Goal: Task Accomplishment & Management: Manage account settings

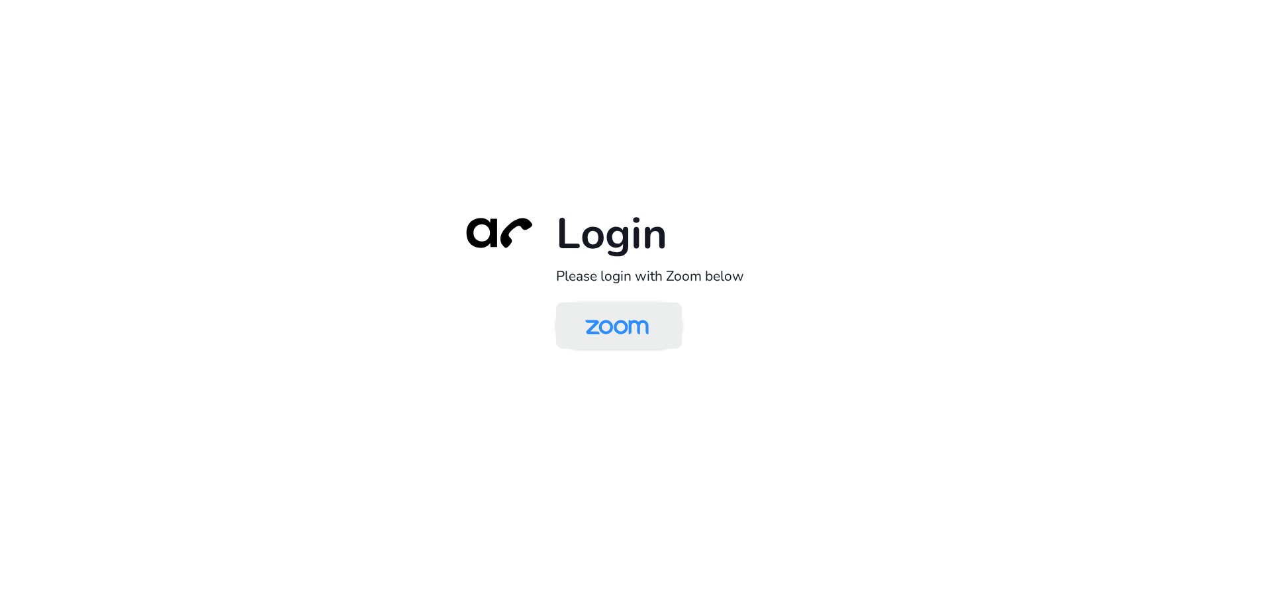
click at [620, 326] on img at bounding box center [616, 326] width 91 height 43
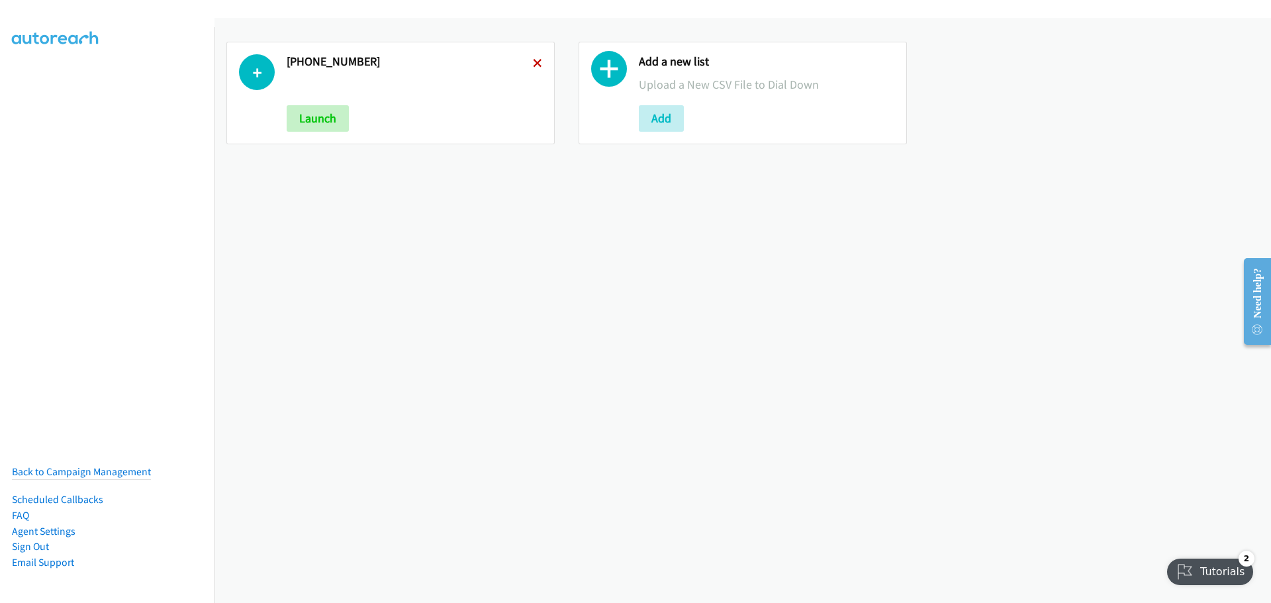
click at [535, 64] on icon at bounding box center [537, 64] width 9 height 9
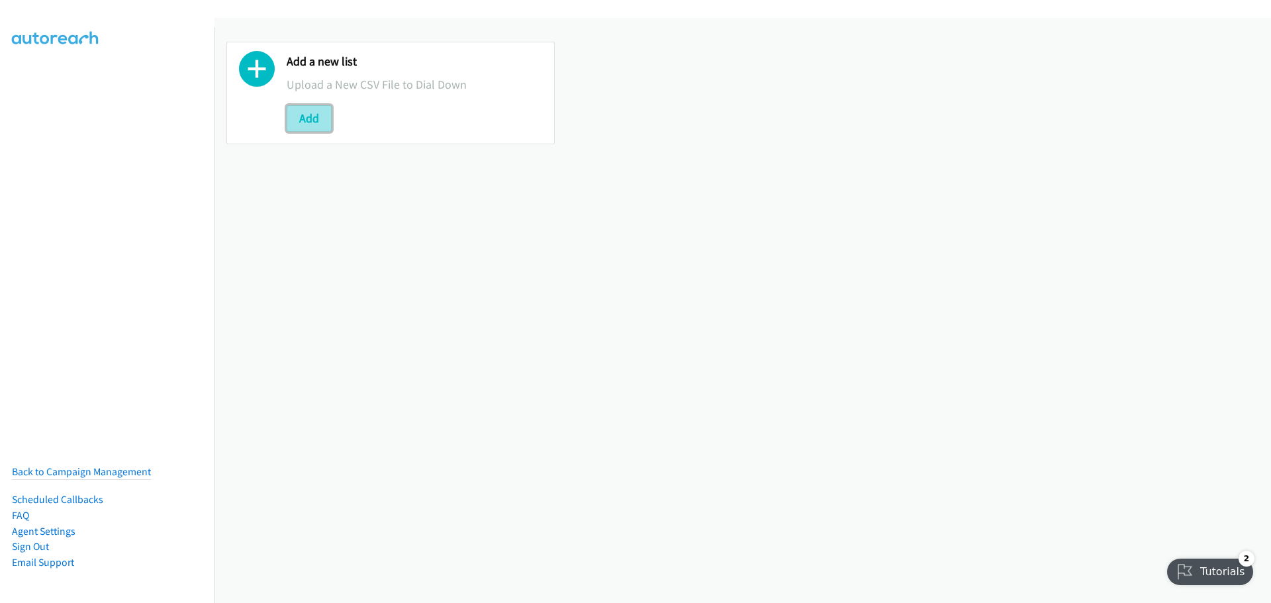
click at [308, 124] on button "Add" at bounding box center [309, 118] width 45 height 26
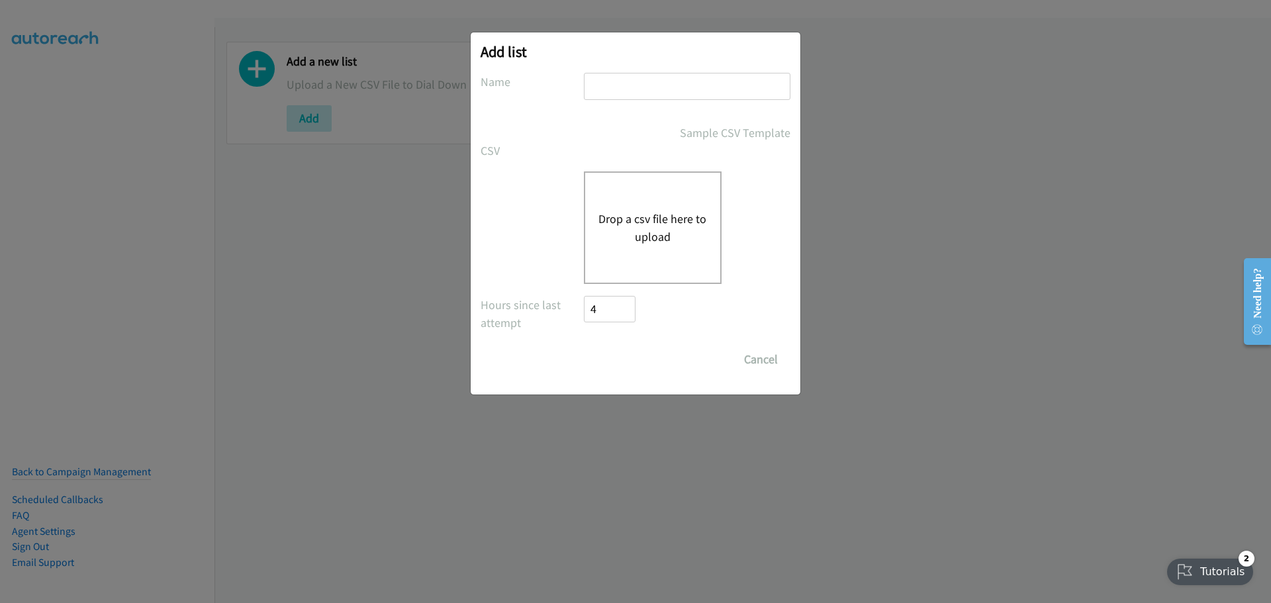
click at [670, 227] on button "Drop a csv file here to upload" at bounding box center [653, 228] width 109 height 36
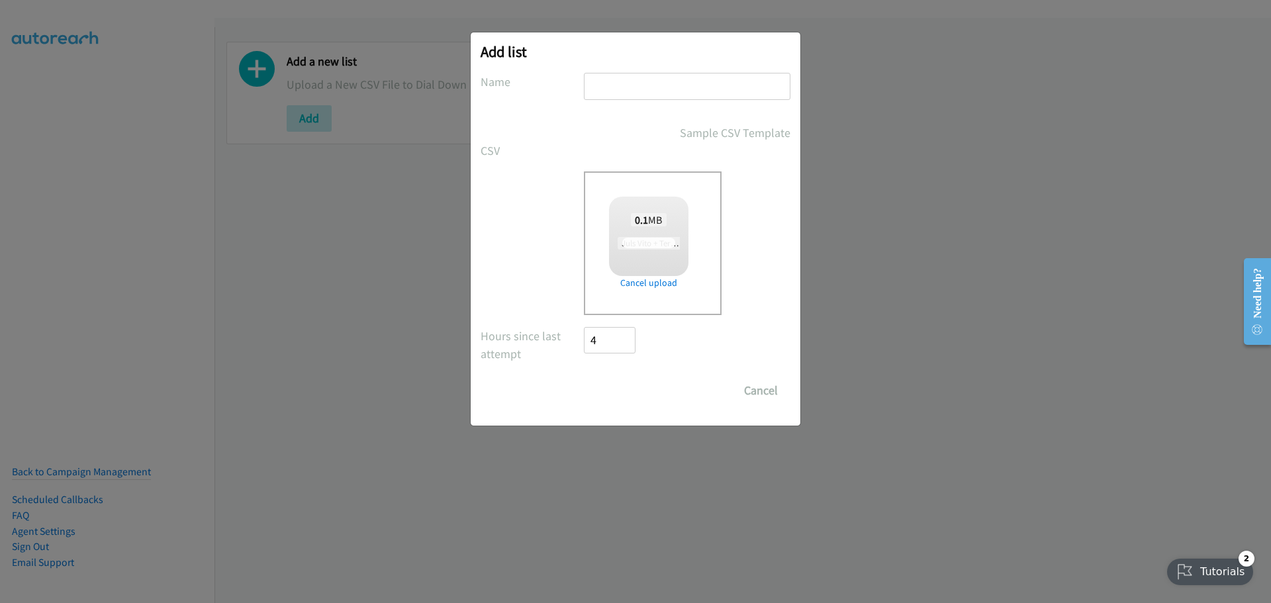
click at [607, 85] on input "text" at bounding box center [687, 86] width 207 height 27
checkbox input "true"
type input "Dell"
click at [615, 393] on input "Save List" at bounding box center [619, 390] width 70 height 26
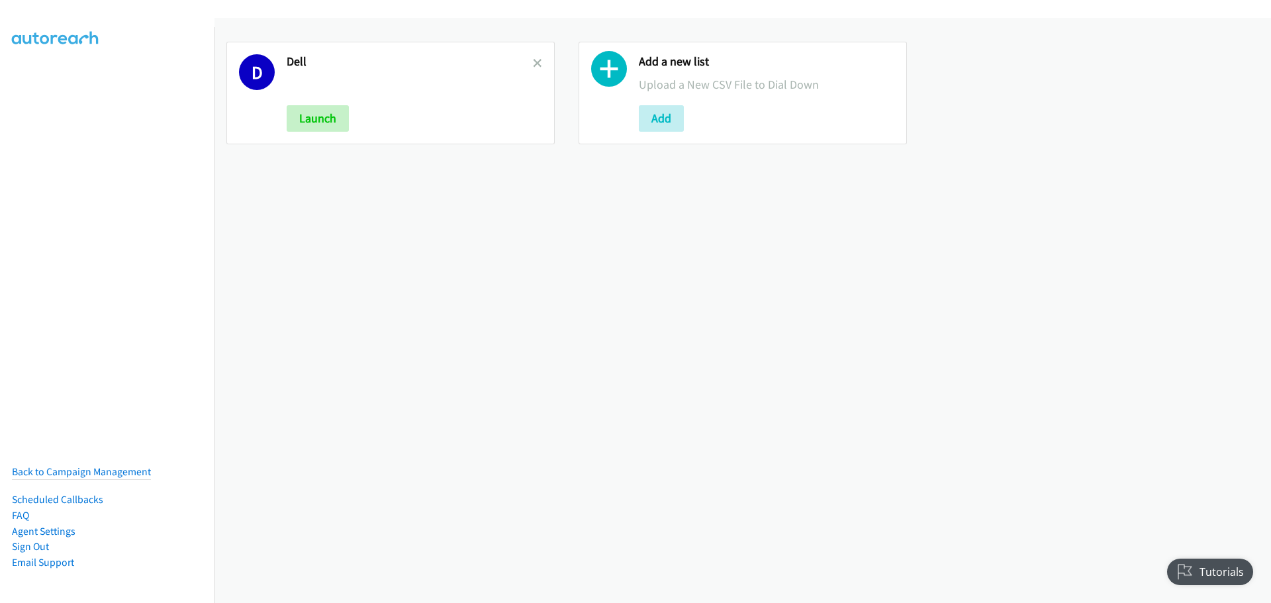
click at [539, 60] on div "D Dell Launch" at bounding box center [390, 93] width 328 height 103
drag, startPoint x: 538, startPoint y: 61, endPoint x: 433, endPoint y: 11, distance: 116.1
click at [538, 61] on icon at bounding box center [537, 64] width 9 height 9
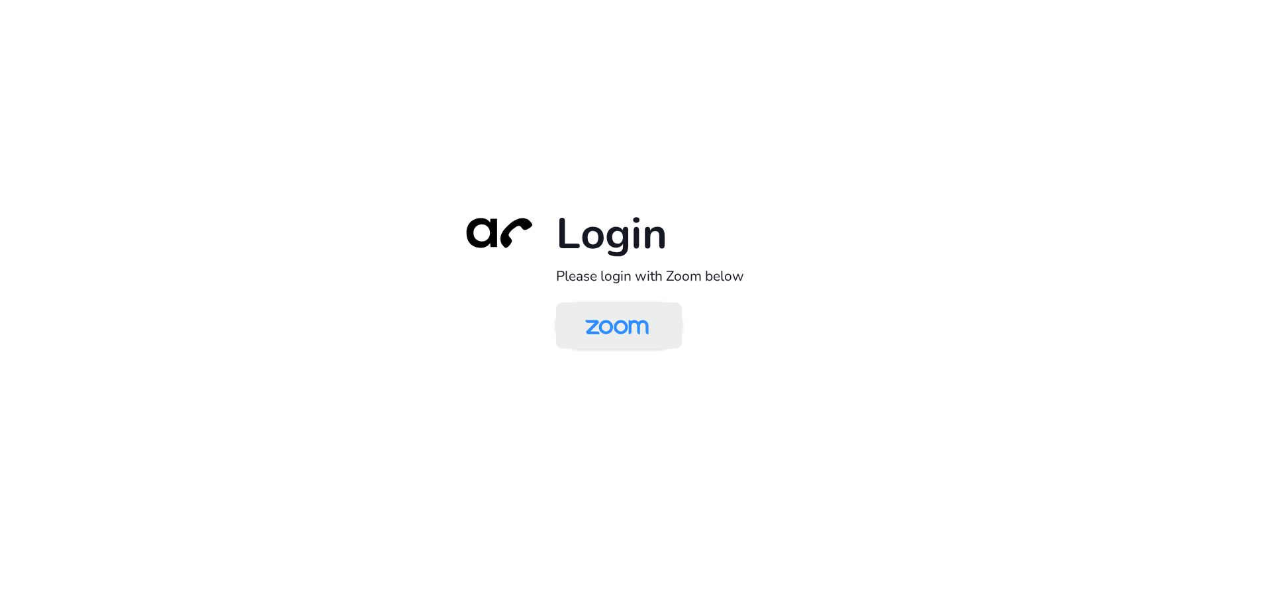
click at [619, 326] on img at bounding box center [616, 326] width 91 height 43
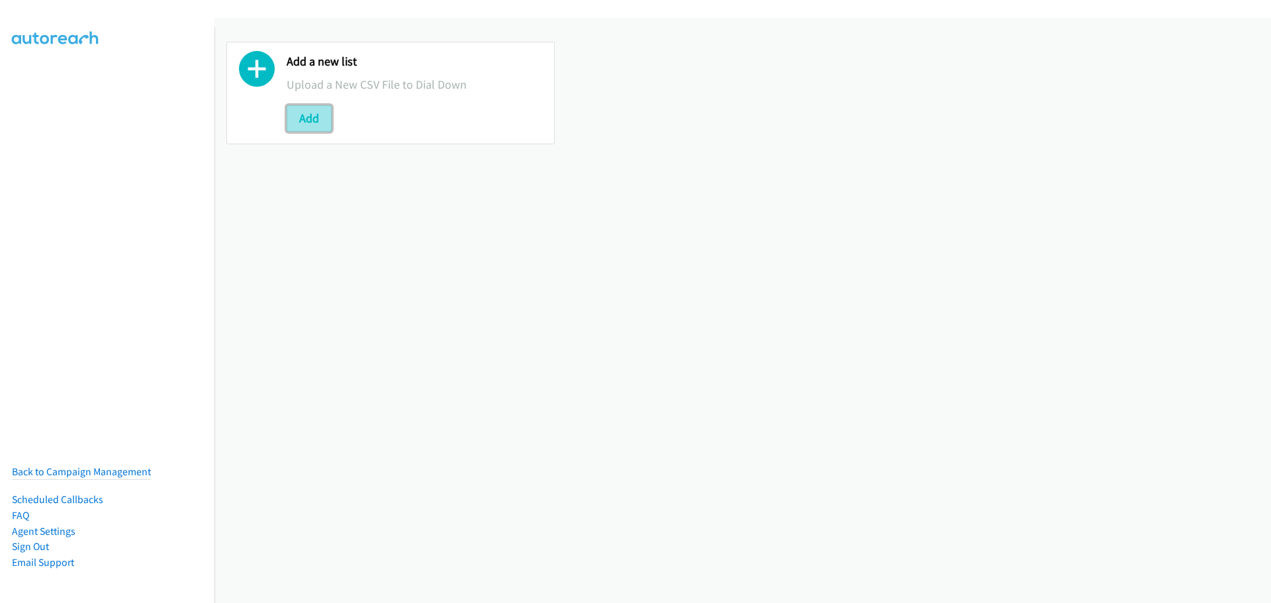
click at [322, 111] on button "Add" at bounding box center [309, 118] width 45 height 26
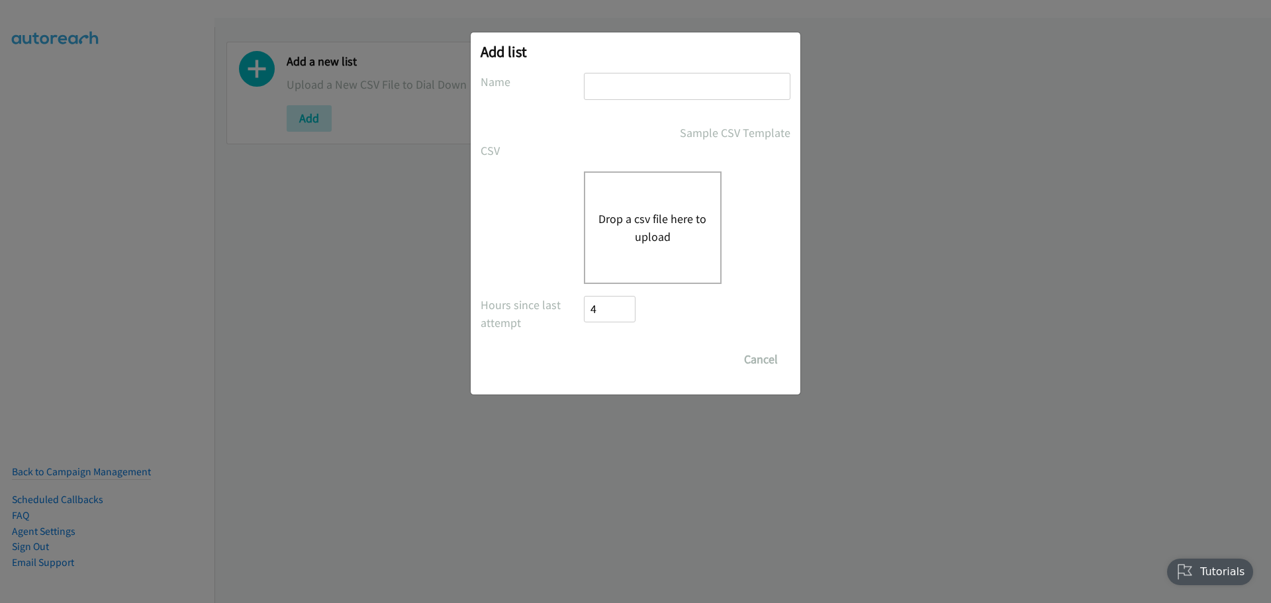
click at [652, 232] on button "Drop a csv file here to upload" at bounding box center [653, 228] width 109 height 36
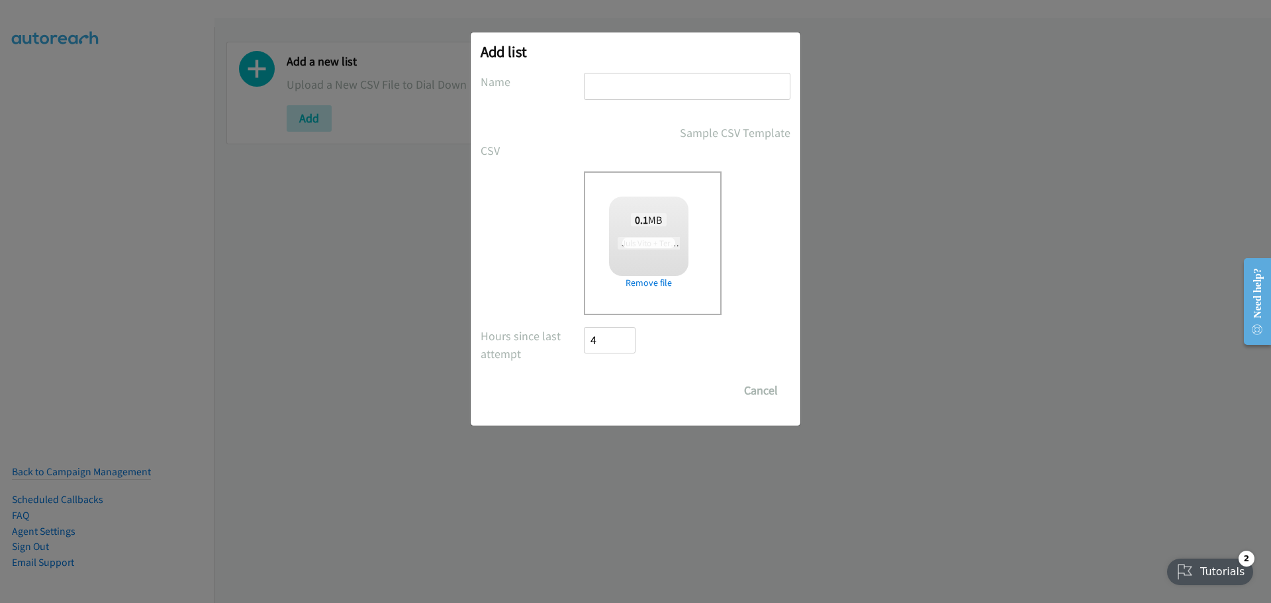
drag, startPoint x: 652, startPoint y: 232, endPoint x: 631, endPoint y: 87, distance: 146.6
click at [631, 87] on input "text" at bounding box center [687, 86] width 207 height 27
type input "F"
checkbox input "true"
type input "F"
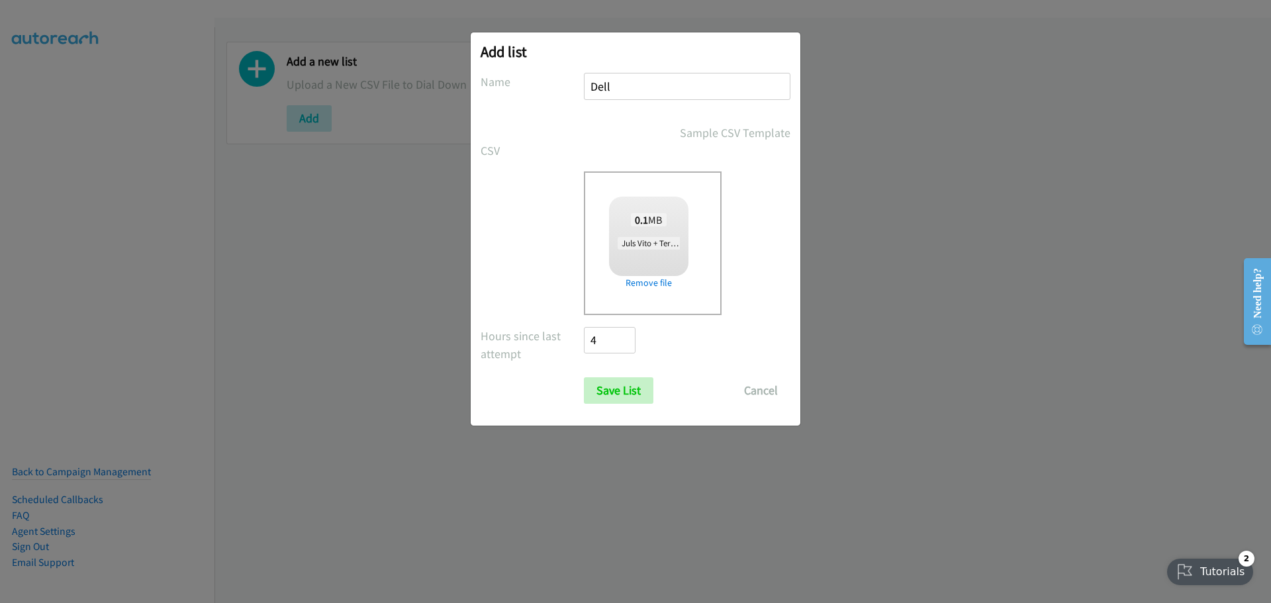
type input "Dell Telecom"
click at [631, 385] on input "Save List" at bounding box center [619, 390] width 70 height 26
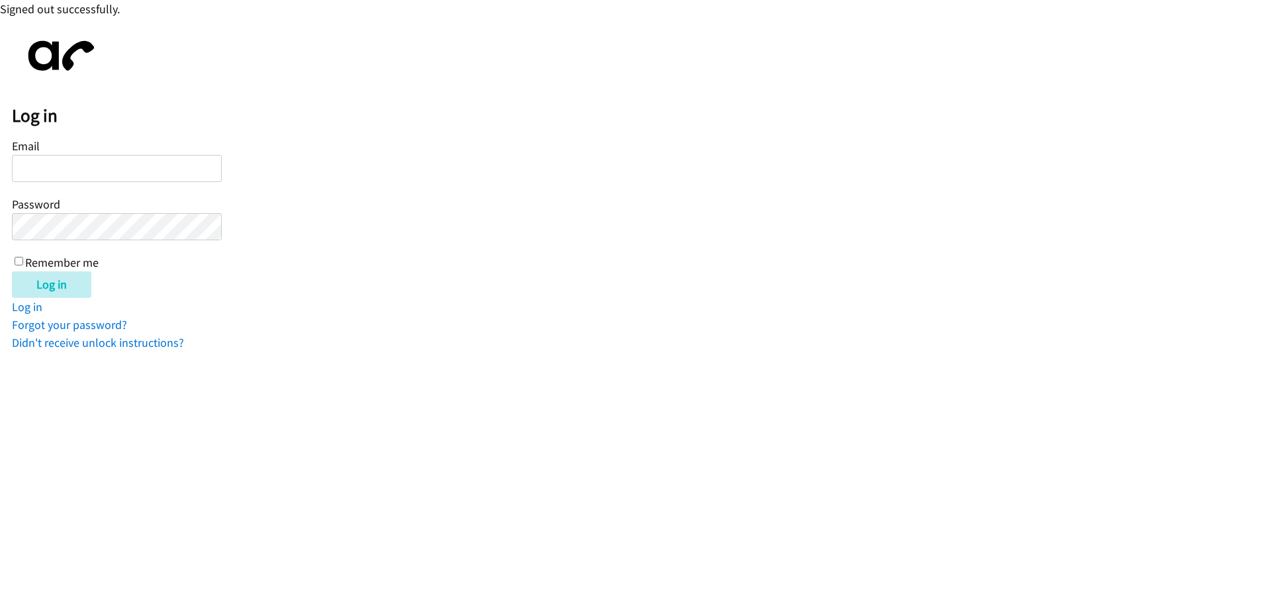
click at [101, 179] on input "Email" at bounding box center [117, 168] width 210 height 27
click at [107, 164] on input "Email" at bounding box center [117, 168] width 210 height 27
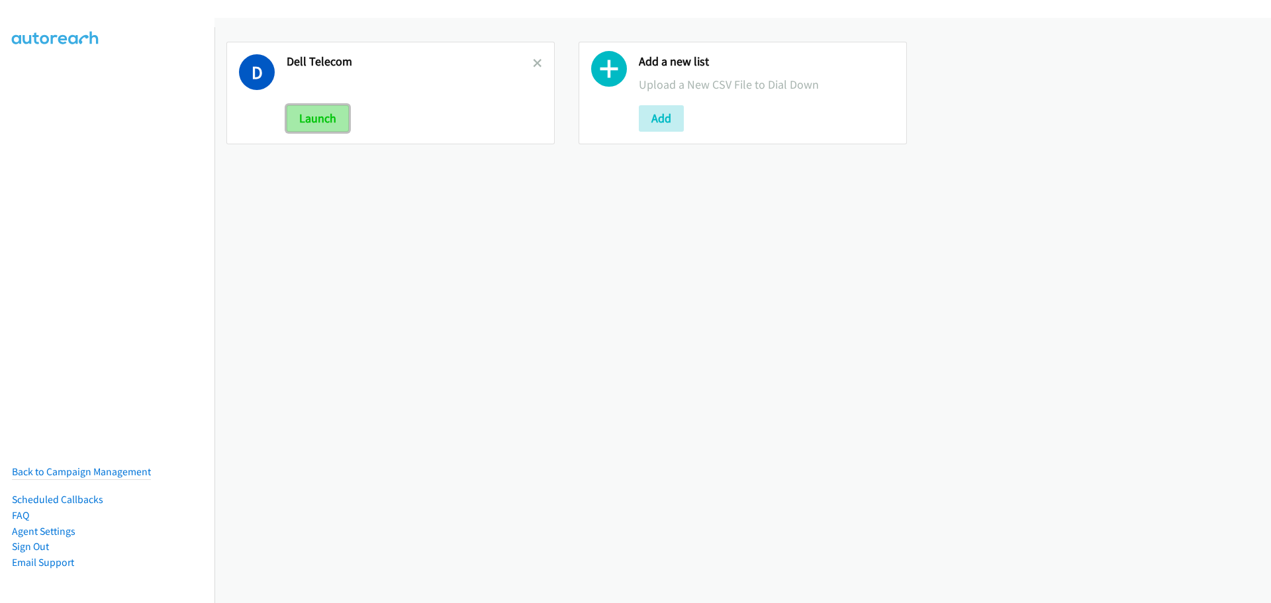
click at [309, 116] on button "Launch" at bounding box center [318, 118] width 62 height 26
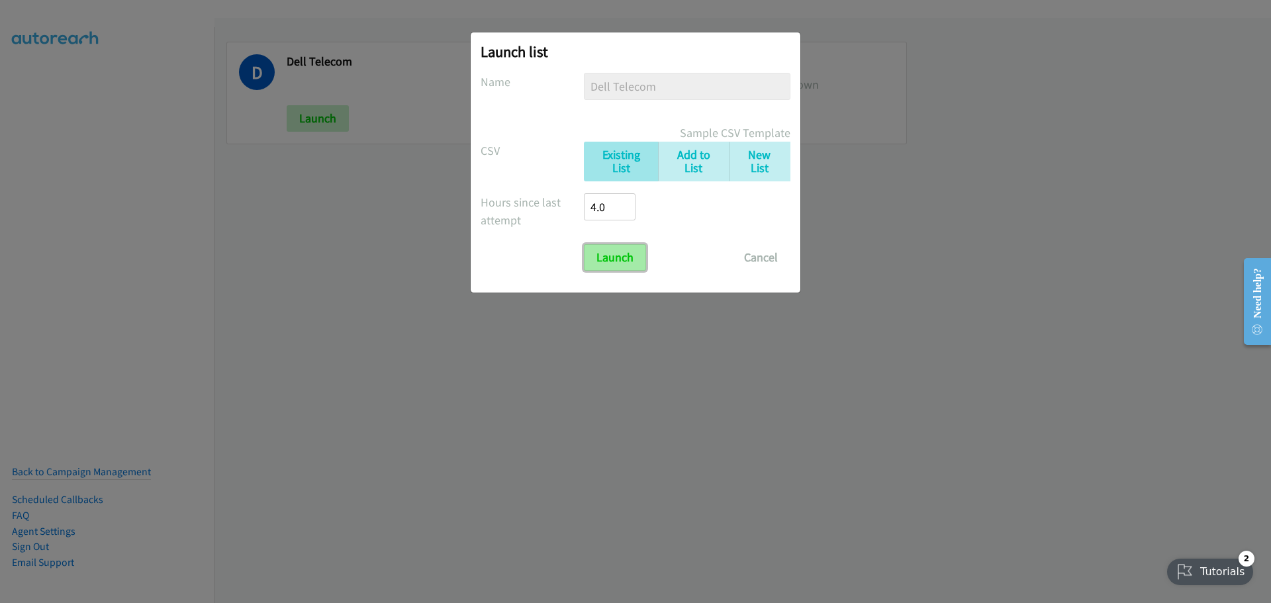
click at [601, 256] on input "Launch" at bounding box center [615, 257] width 62 height 26
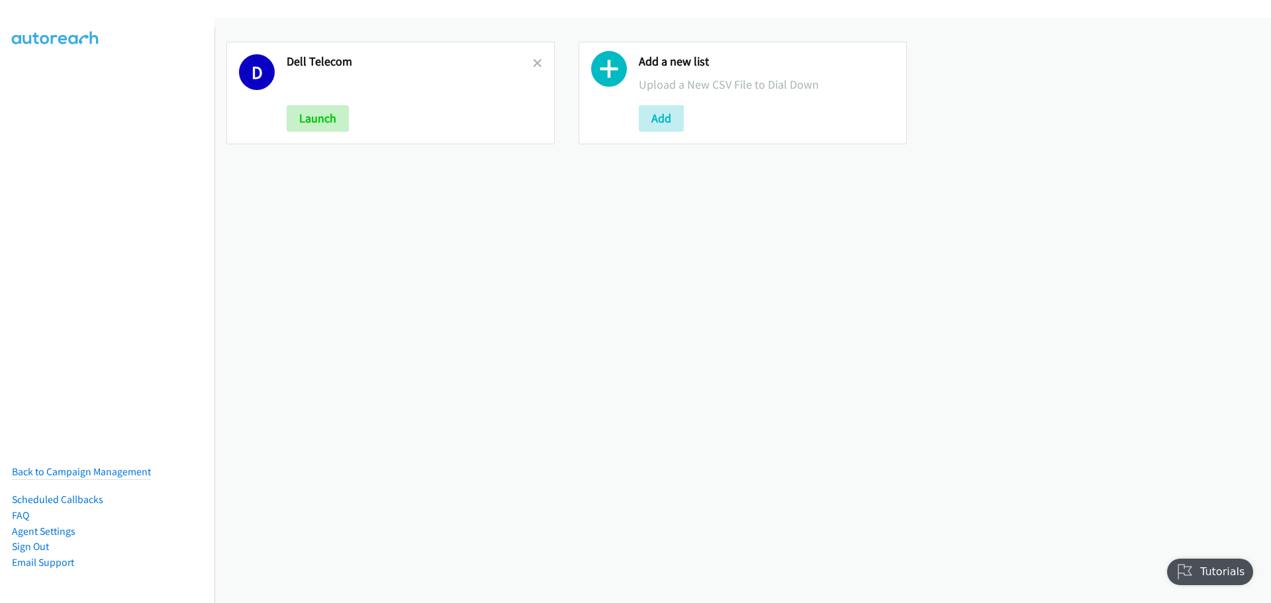
click at [536, 58] on link at bounding box center [537, 63] width 9 height 15
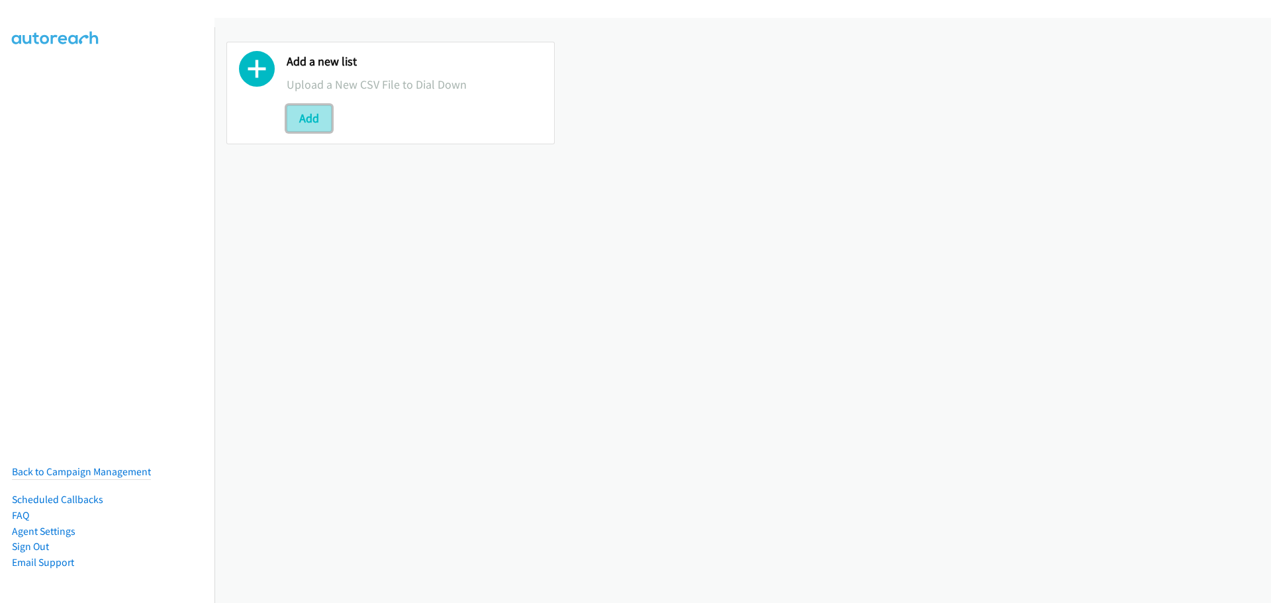
click at [316, 118] on button "Add" at bounding box center [309, 118] width 45 height 26
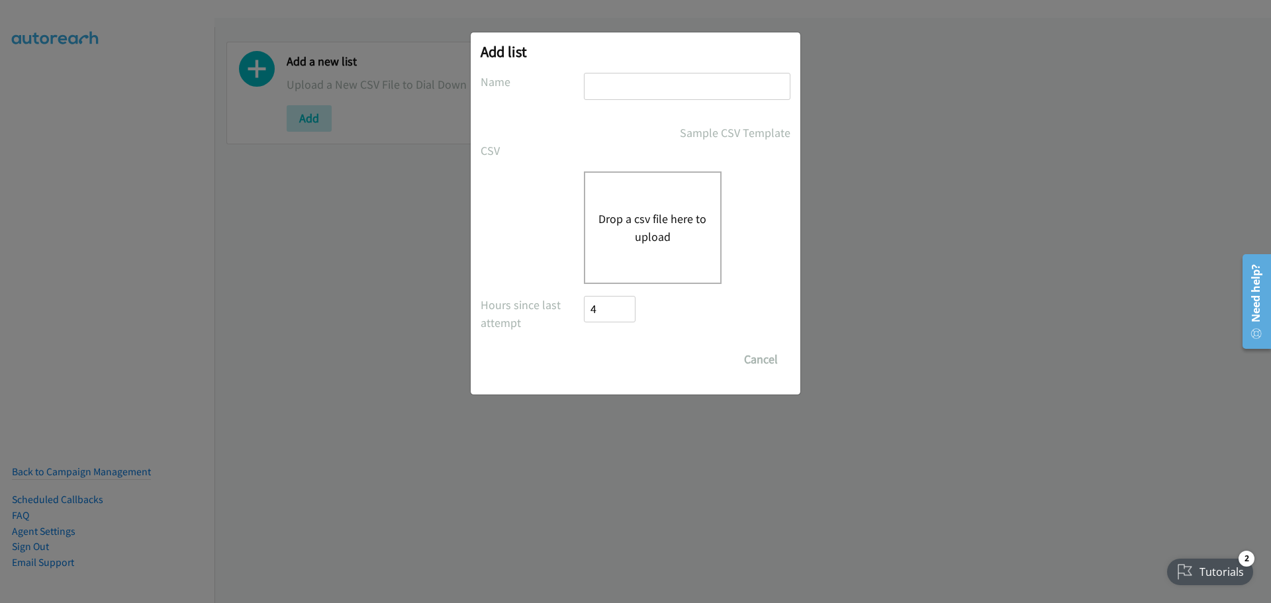
click at [653, 222] on button "Drop a csv file here to upload" at bounding box center [653, 228] width 109 height 36
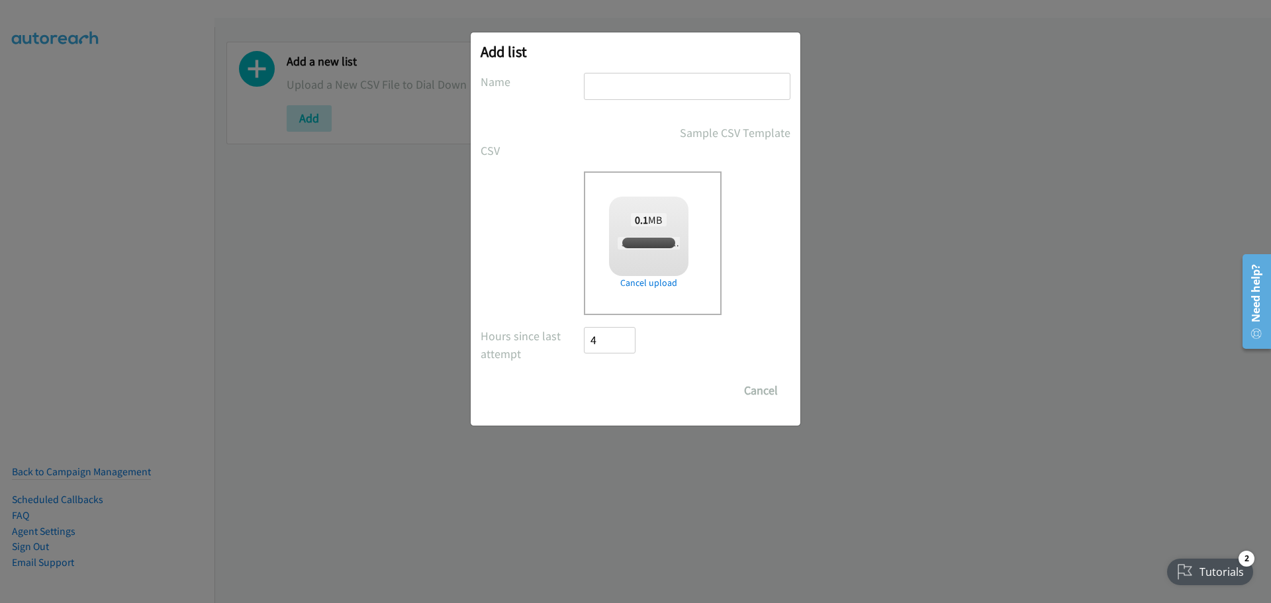
checkbox input "true"
click at [628, 90] on input "text" at bounding box center [687, 86] width 207 height 27
type input "[PERSON_NAME]"
click at [618, 389] on input "Save List" at bounding box center [619, 390] width 70 height 26
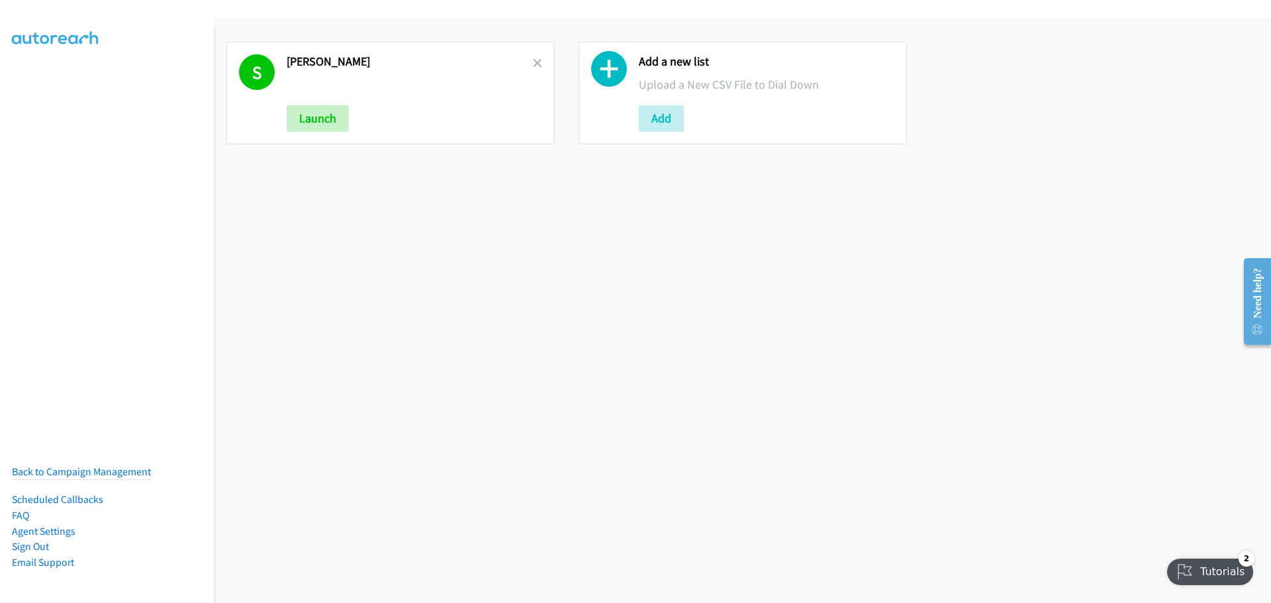
click at [540, 62] on div "S Schneider Launch" at bounding box center [390, 93] width 328 height 103
click at [538, 62] on div "S Schneider Launch" at bounding box center [390, 93] width 328 height 103
click at [538, 63] on icon at bounding box center [537, 64] width 9 height 9
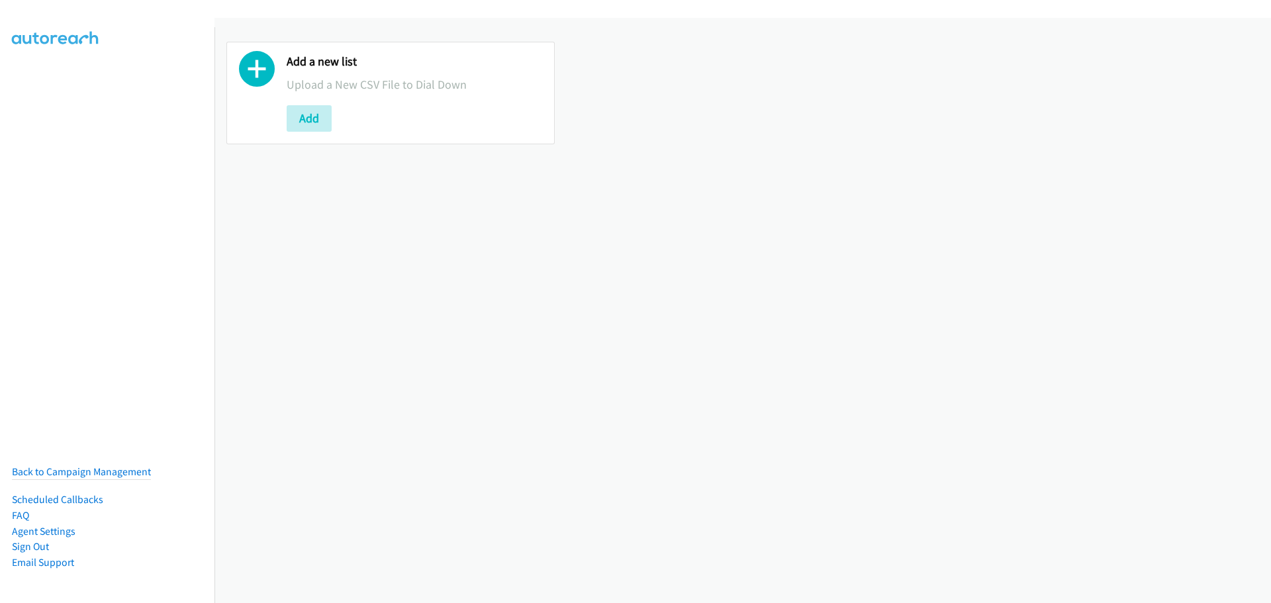
drag, startPoint x: 0, startPoint y: 0, endPoint x: 126, endPoint y: 469, distance: 485.6
click at [126, 469] on li "Back to Campaign Management" at bounding box center [81, 472] width 139 height 17
click at [128, 465] on link "Back to Campaign Management" at bounding box center [81, 471] width 139 height 13
click at [296, 115] on button "Add" at bounding box center [309, 118] width 45 height 26
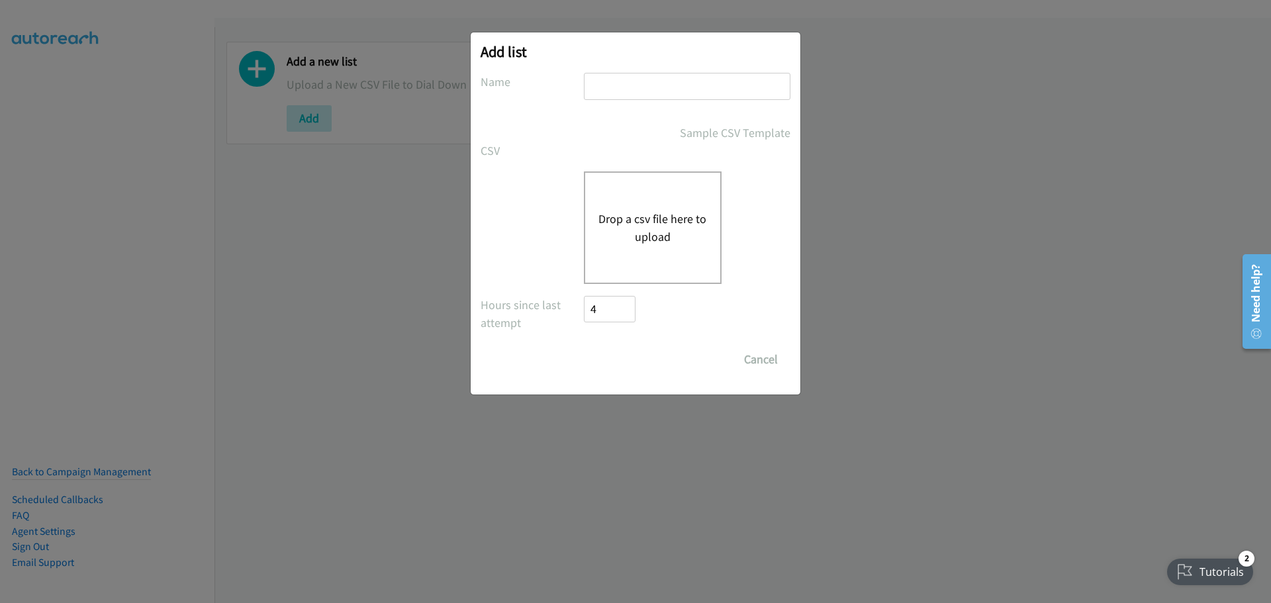
click at [651, 234] on button "Drop a csv file here to upload" at bounding box center [653, 228] width 109 height 36
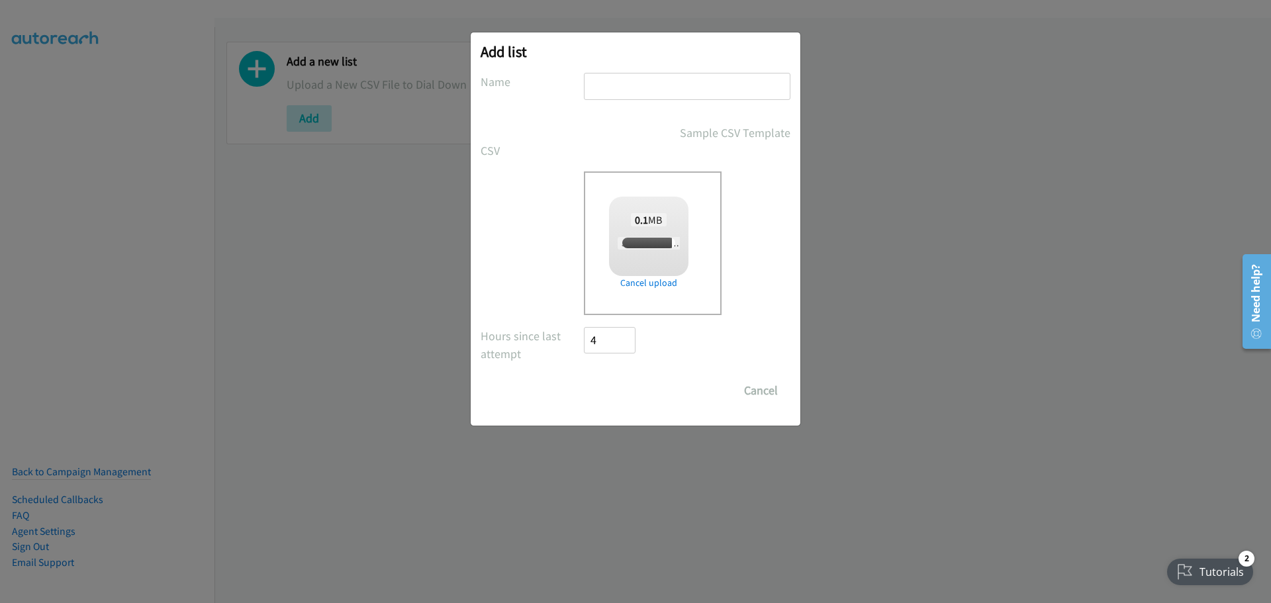
click at [615, 85] on input "text" at bounding box center [687, 86] width 207 height 27
checkbox input "true"
type input "Dell"
click at [619, 399] on input "Save List" at bounding box center [619, 390] width 70 height 26
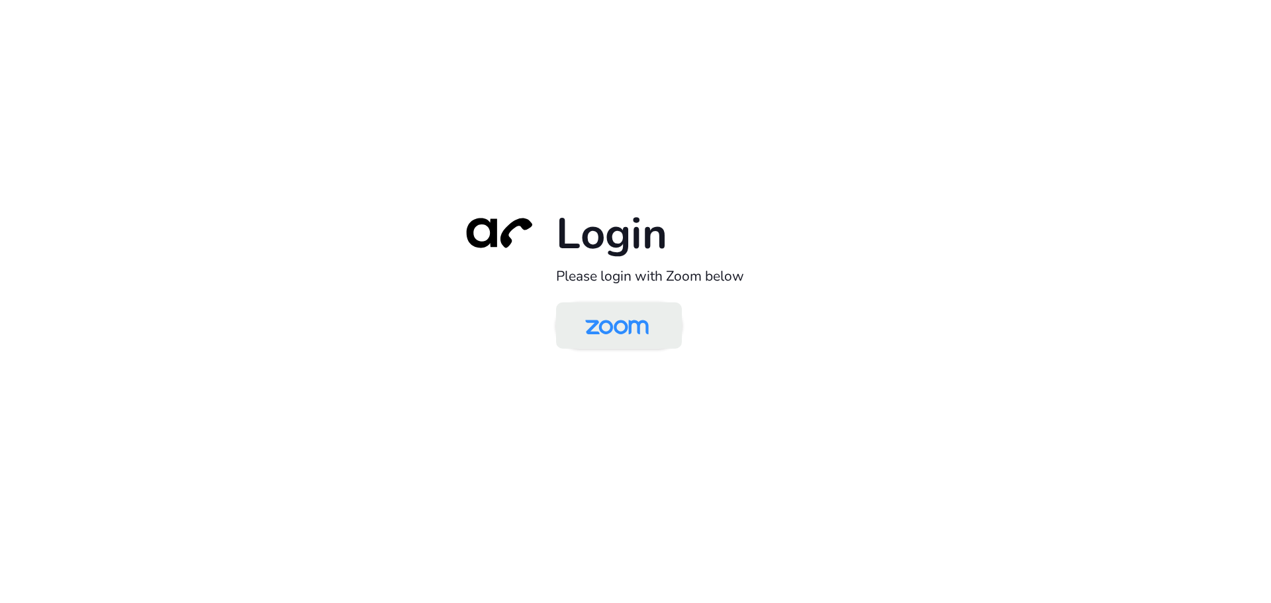
click at [624, 309] on img at bounding box center [616, 326] width 91 height 43
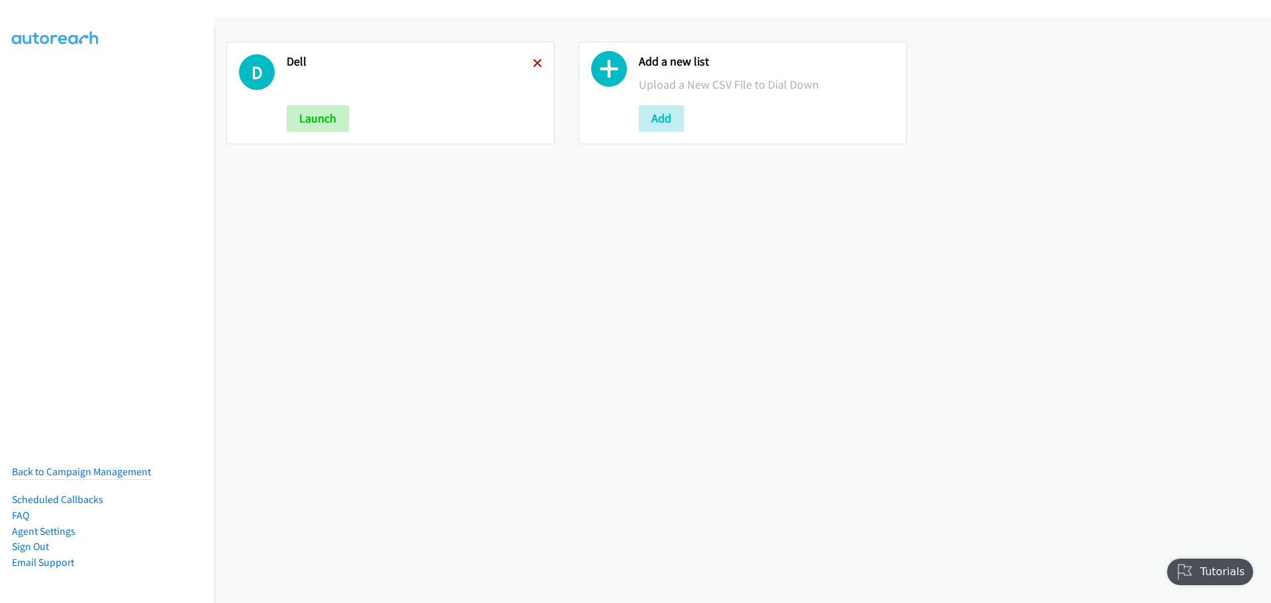
click at [534, 61] on icon at bounding box center [537, 64] width 9 height 9
